Goal: Complete application form

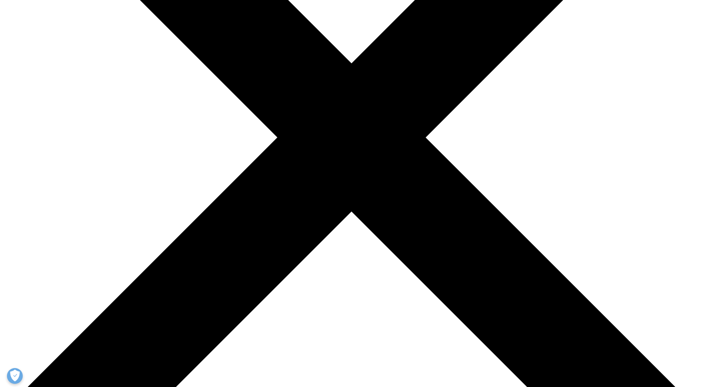
scroll to position [223, 0]
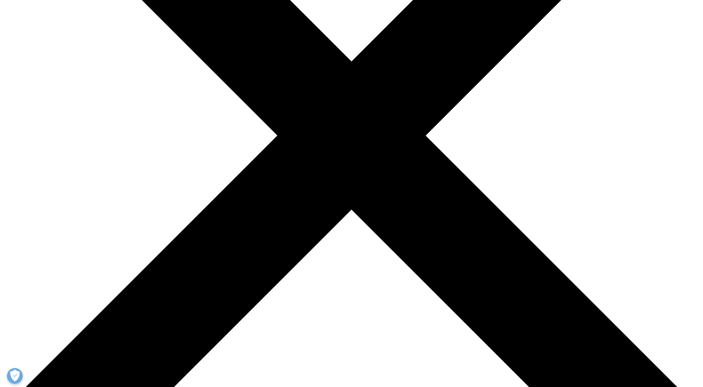
type input "[PERSON_NAME]"
type input "[EMAIL_ADDRESS][DOMAIN_NAME]"
type input "partner"
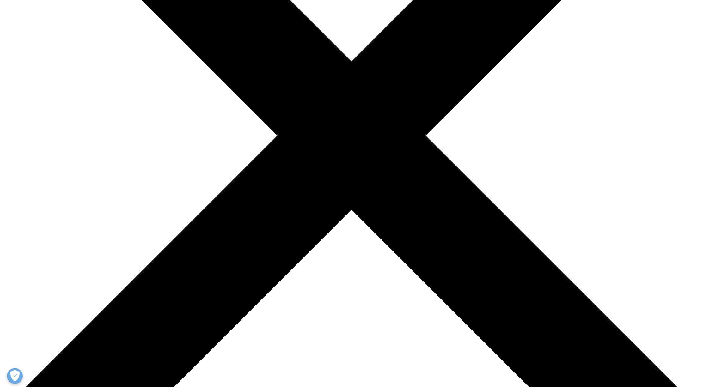
type input "InnovaSalud"
select select "[GEOGRAPHIC_DATA]"
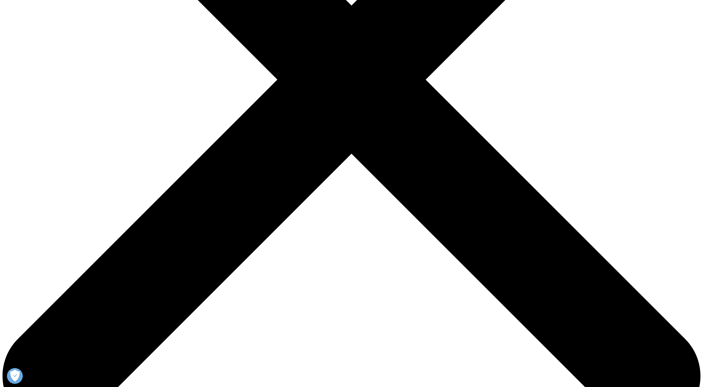
scroll to position [281, 0]
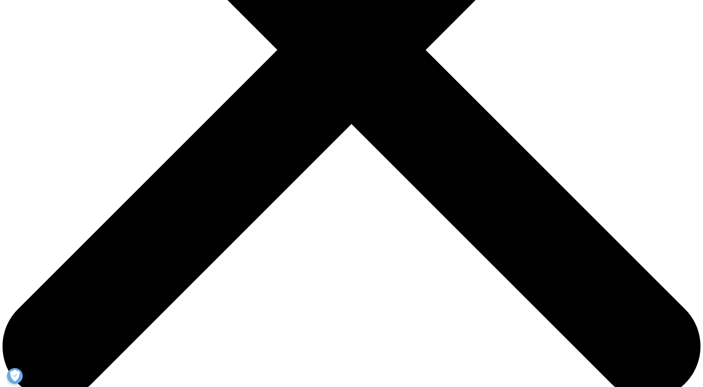
scroll to position [310, 0]
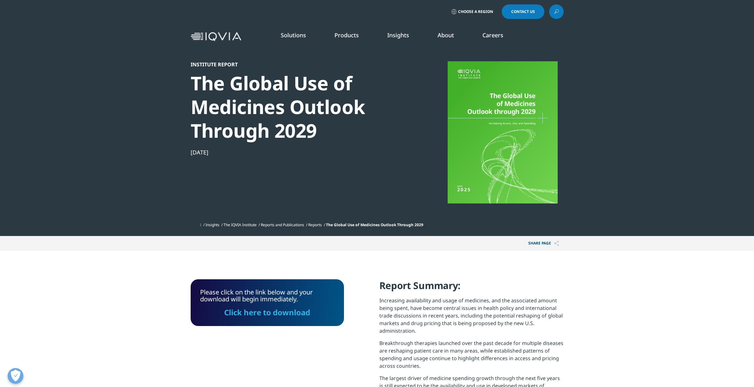
scroll to position [0, 0]
click at [284, 312] on link "Click here to download" at bounding box center [267, 313] width 86 height 10
